Goal: Check status: Check status

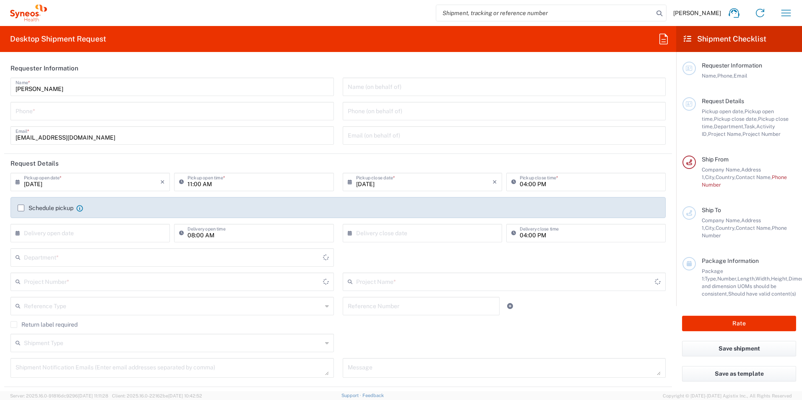
type input "[GEOGRAPHIC_DATA]"
click at [790, 6] on button "button" at bounding box center [786, 13] width 20 height 20
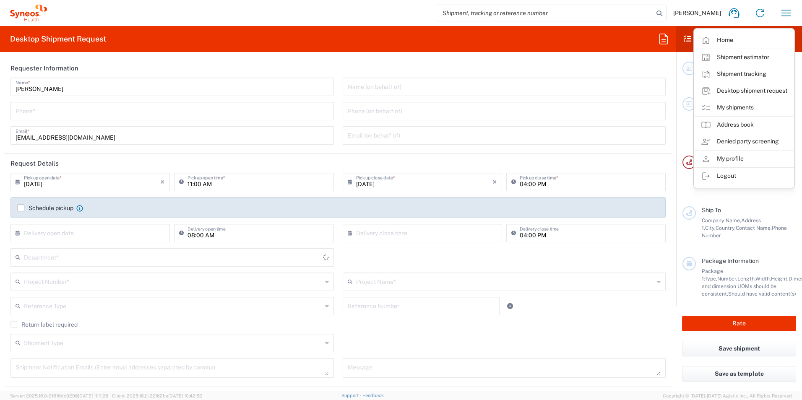
type input "Syneos Health d.o.o. [GEOGRAPHIC_DATA]"
click at [735, 76] on link "Shipment tracking" at bounding box center [745, 74] width 100 height 17
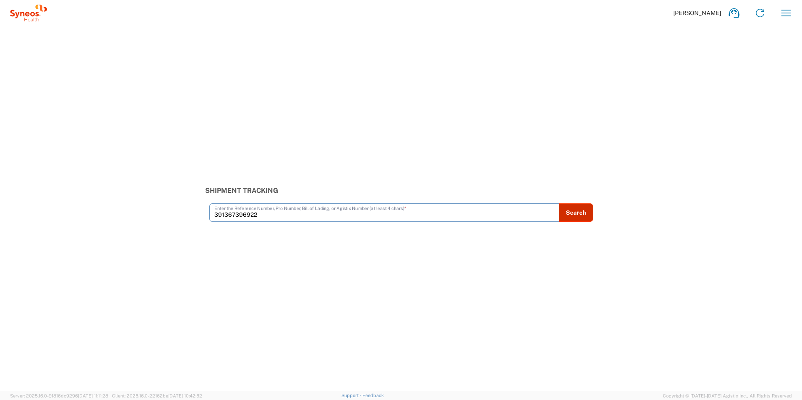
type input "391367396922"
click at [587, 215] on button "Search" at bounding box center [576, 213] width 34 height 18
